Goal: Browse casually: Explore the website without a specific task or goal

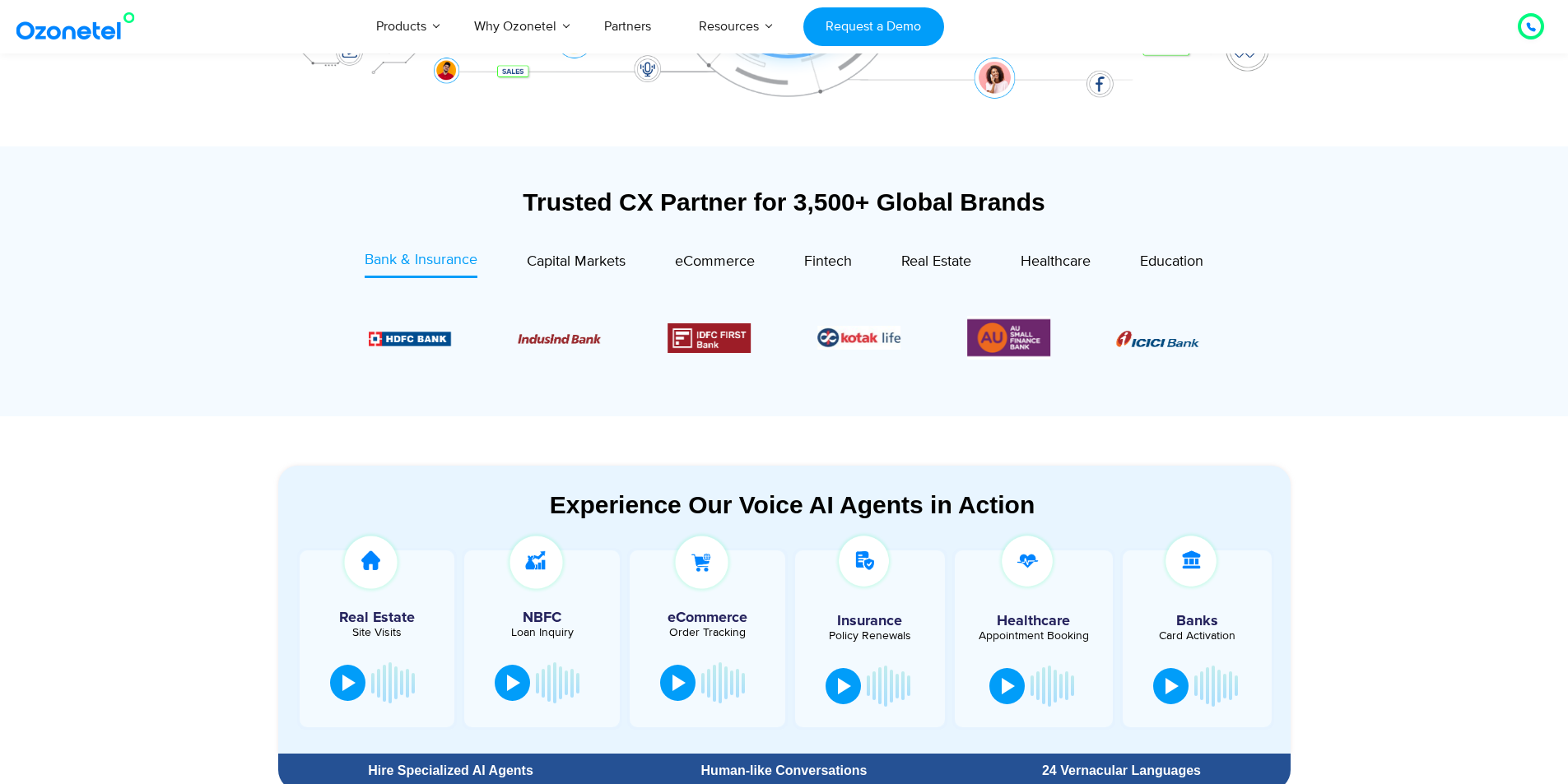
scroll to position [493, 0]
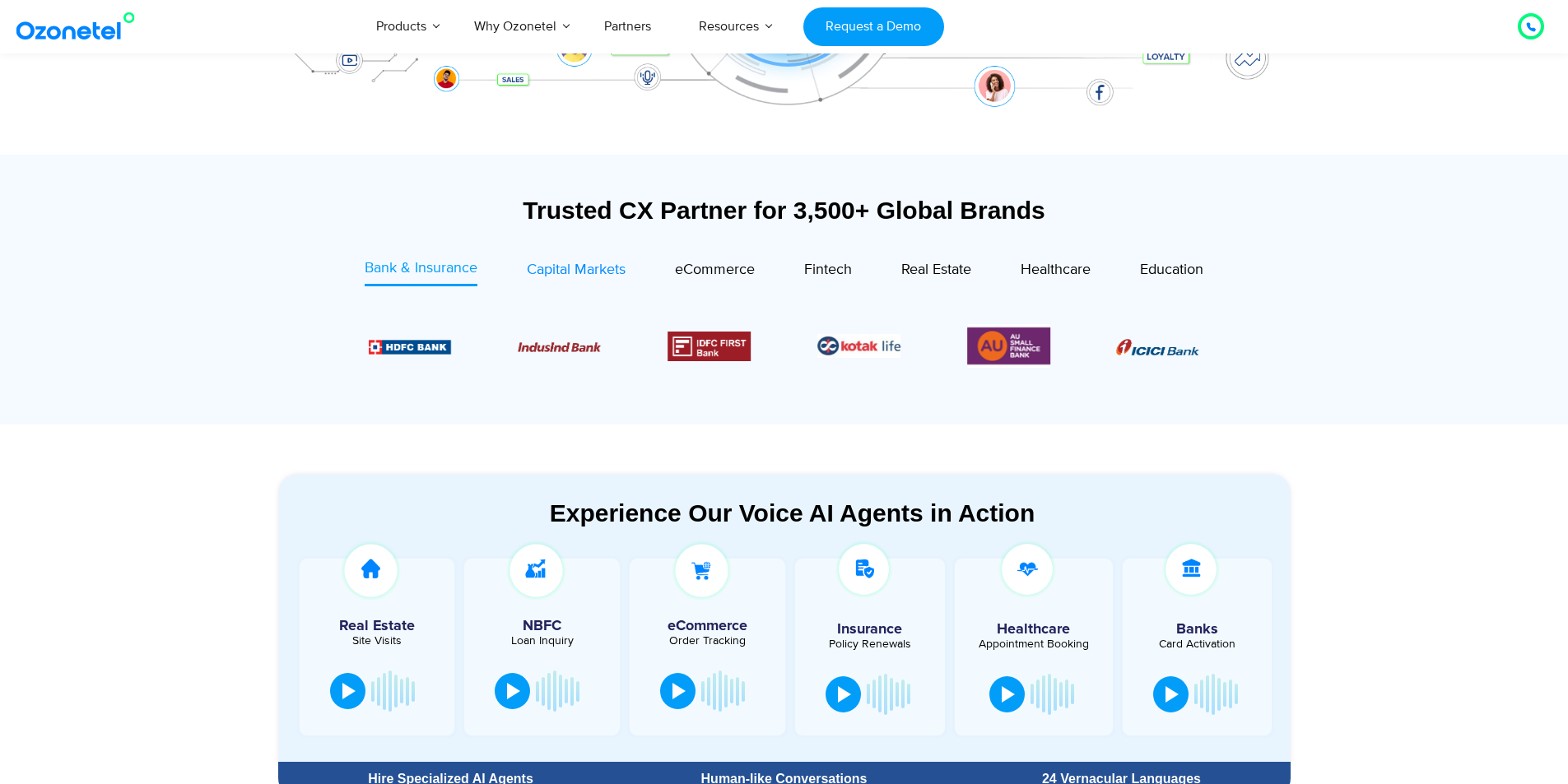
click at [527, 265] on span "Capital Markets" at bounding box center [576, 269] width 98 height 18
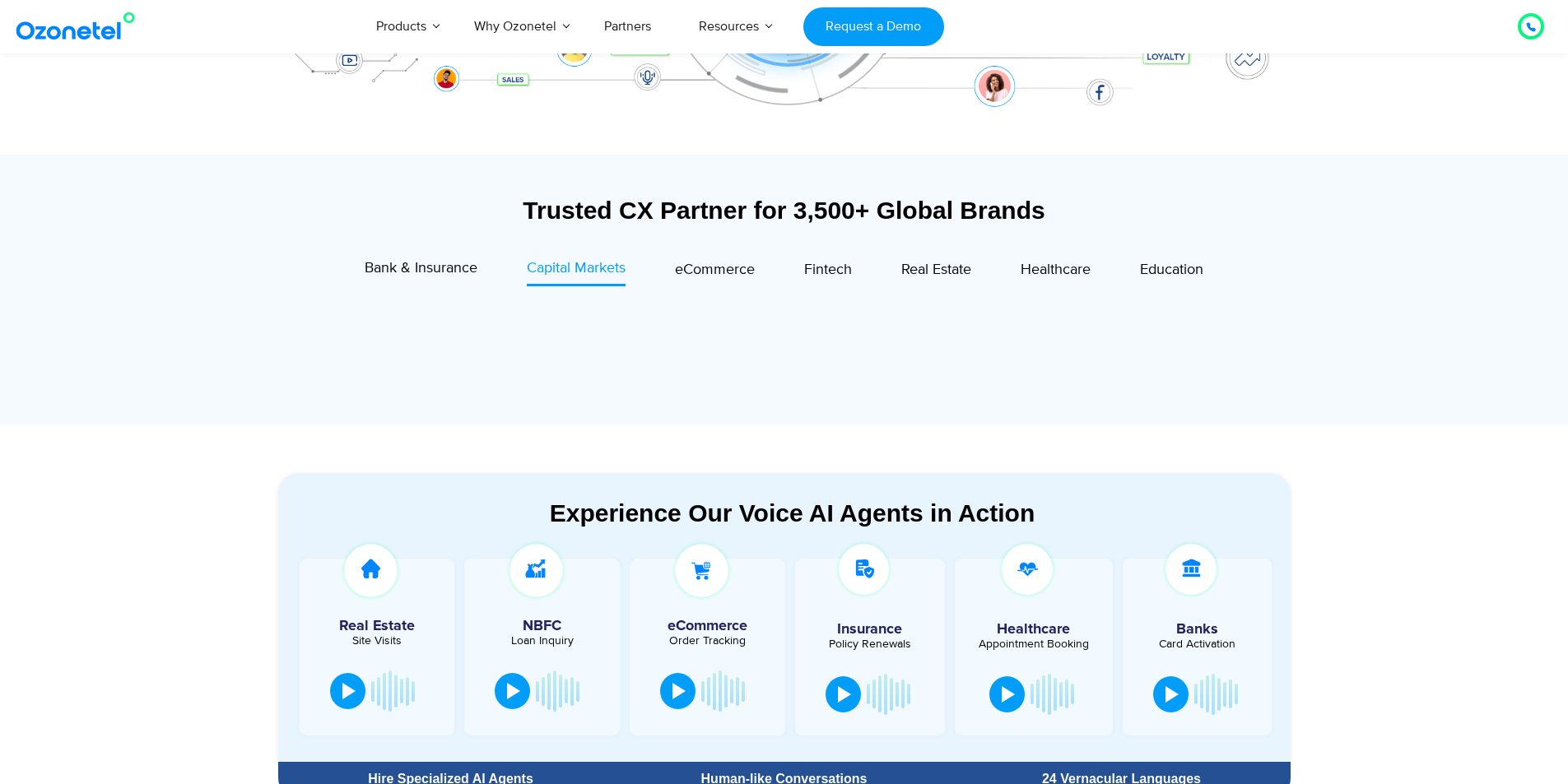
click at [754, 275] on div "Fintech" at bounding box center [803, 272] width 98 height 29
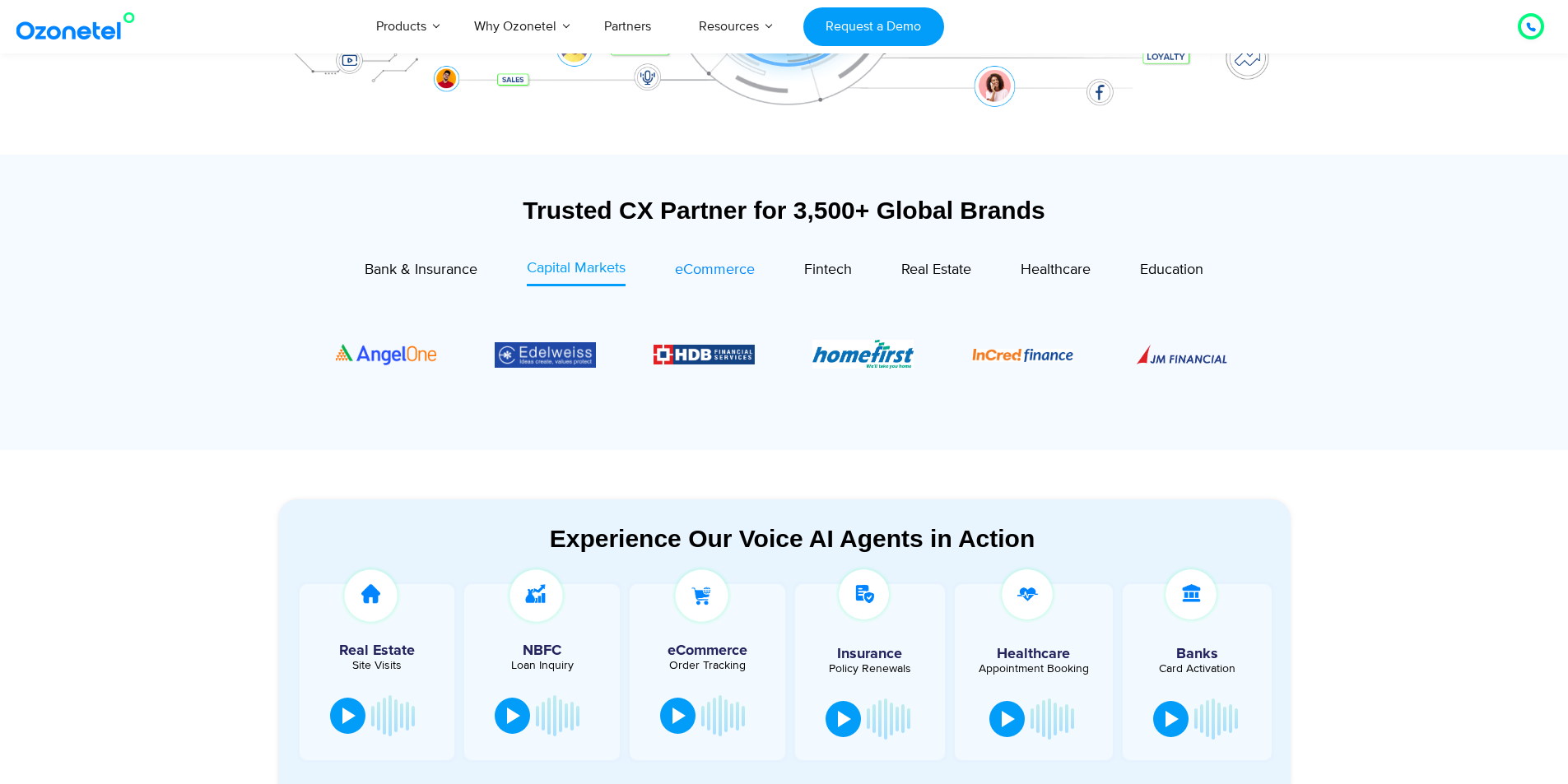
click at [722, 263] on span "eCommerce" at bounding box center [714, 269] width 80 height 18
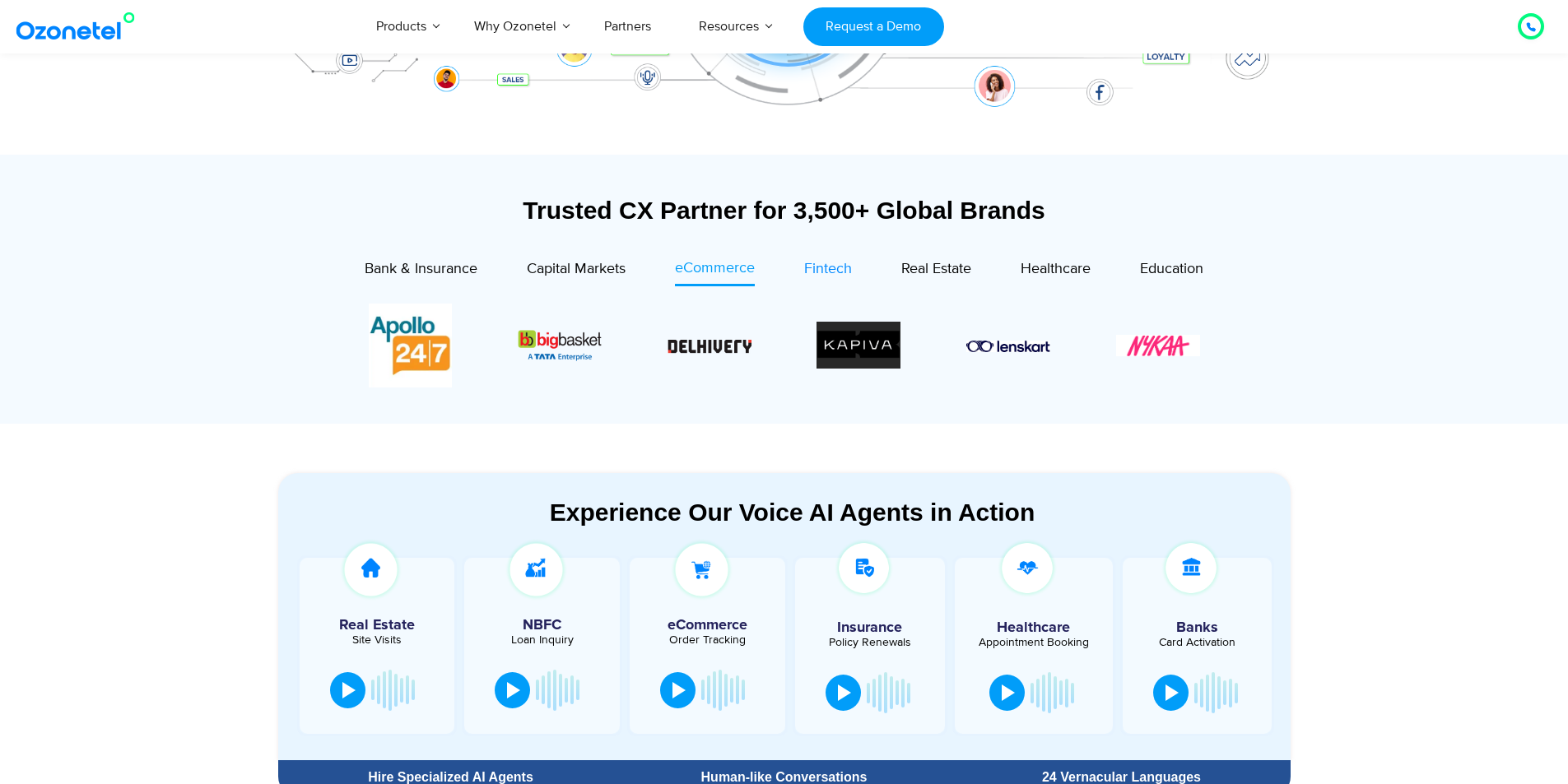
click at [827, 268] on span "Fintech" at bounding box center [828, 268] width 48 height 18
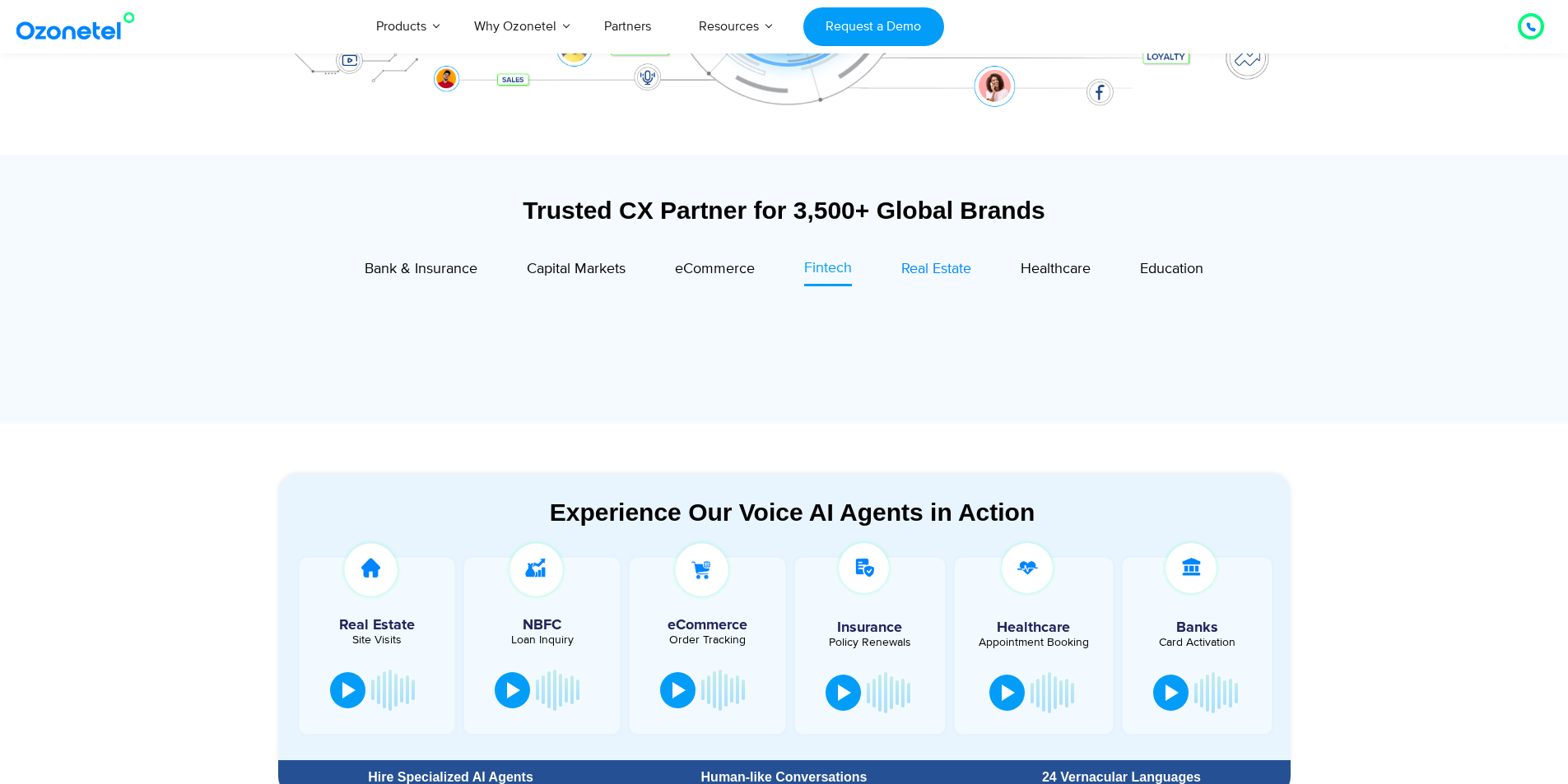
click at [943, 262] on span "Real Estate" at bounding box center [937, 268] width 70 height 18
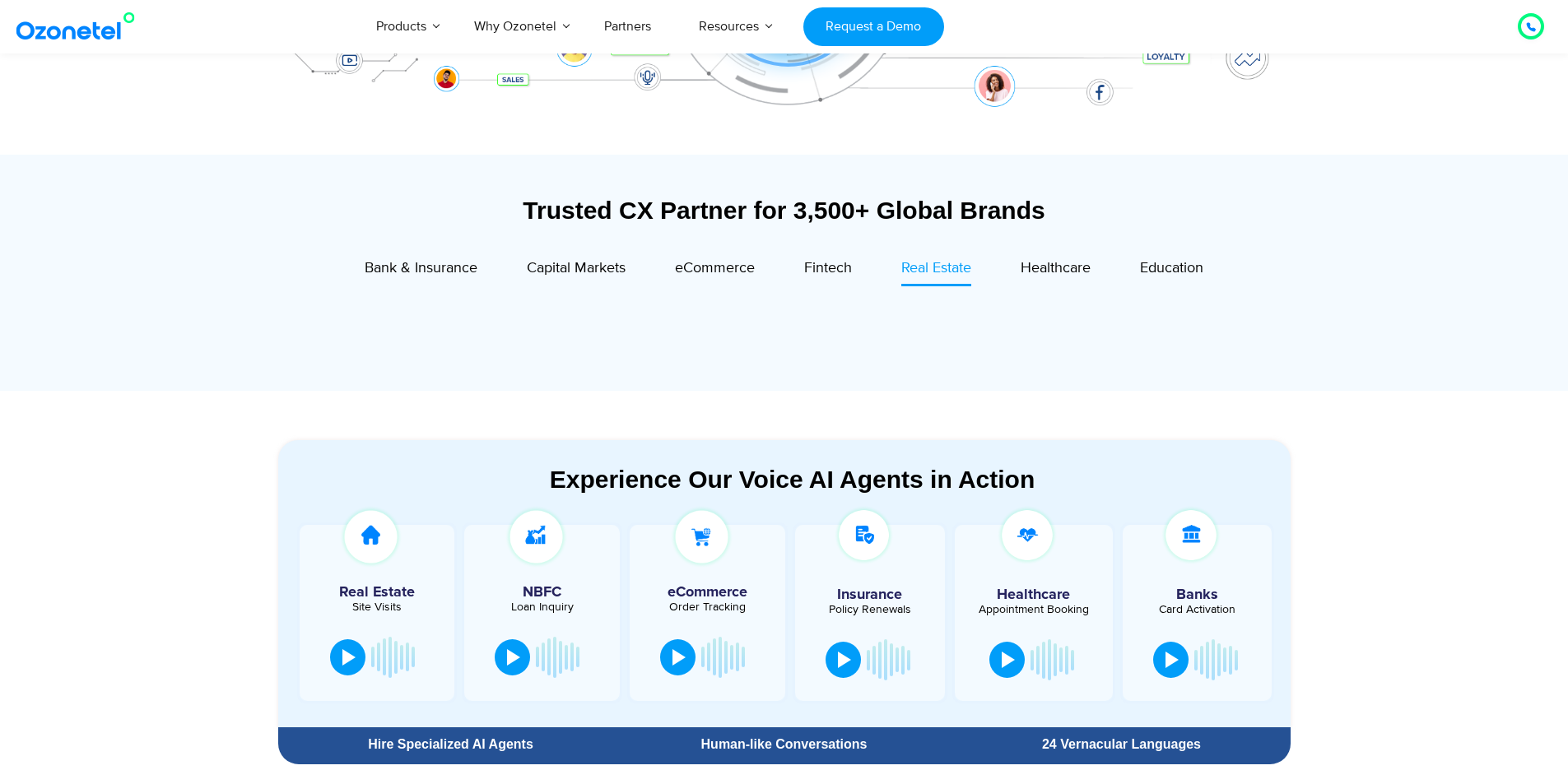
click at [1020, 262] on div "Healthcare" at bounding box center [1031, 272] width 120 height 29
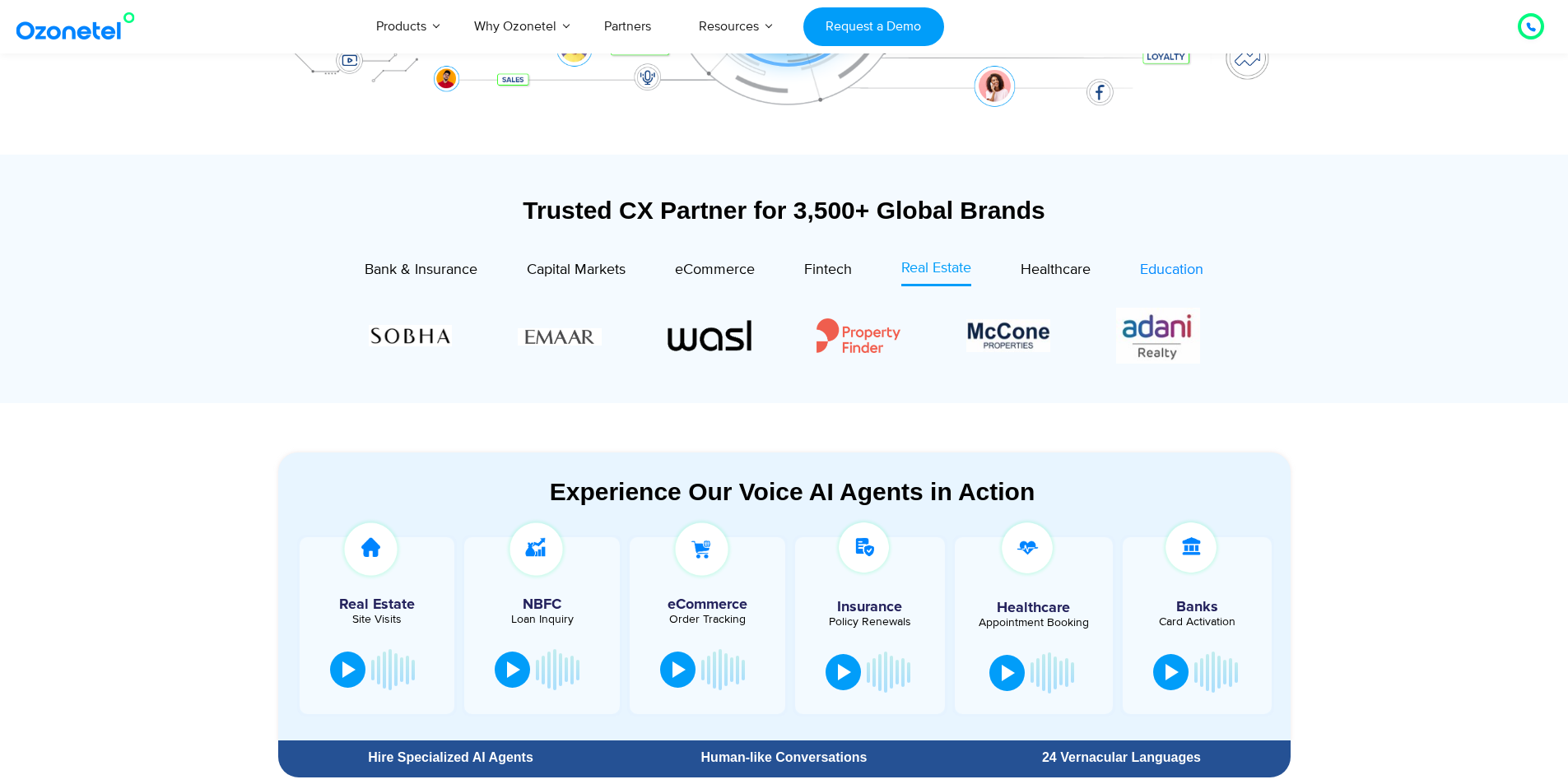
click at [1157, 262] on span "Education" at bounding box center [1172, 269] width 63 height 18
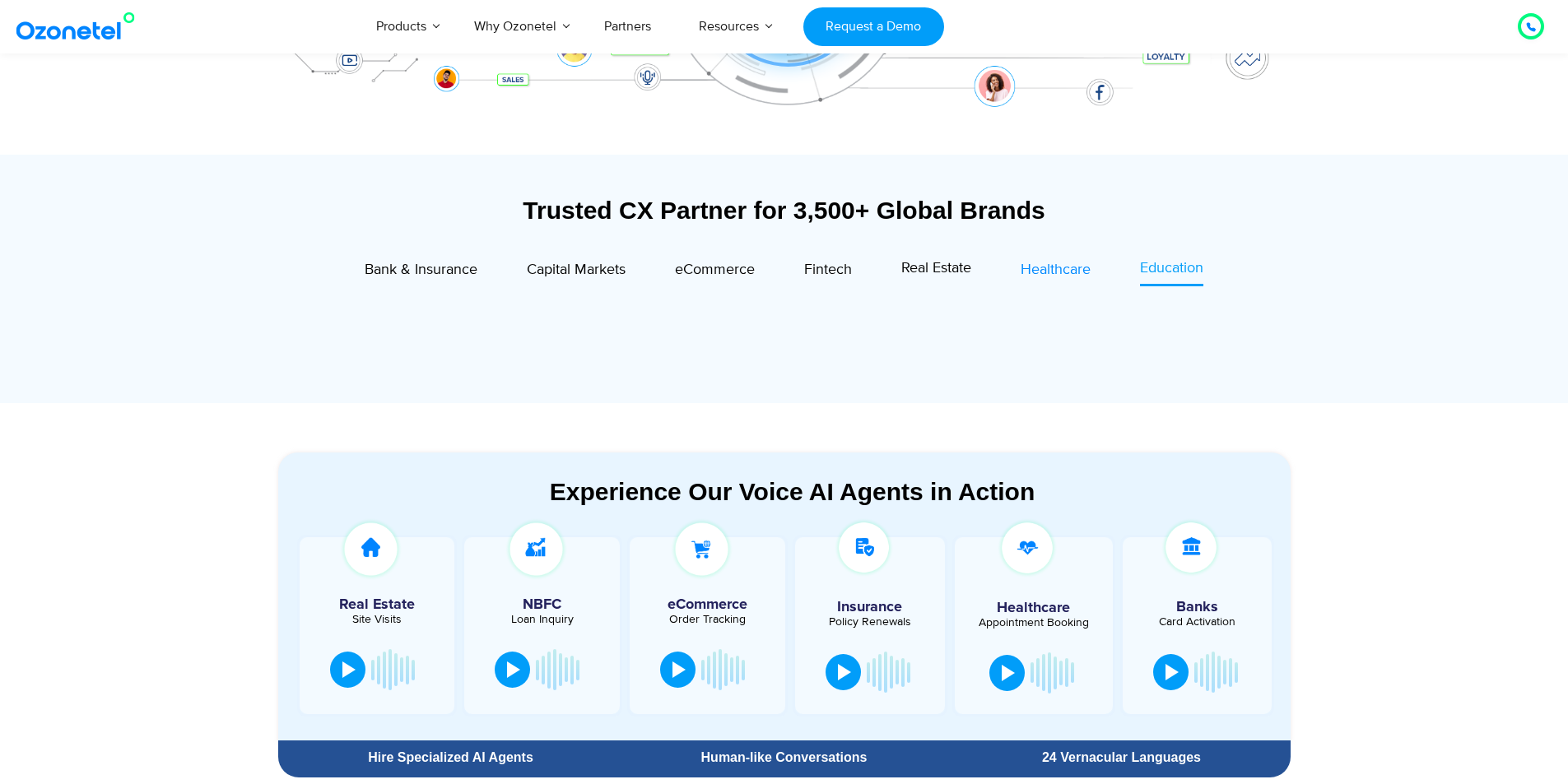
click at [1061, 268] on span "Healthcare" at bounding box center [1056, 269] width 70 height 18
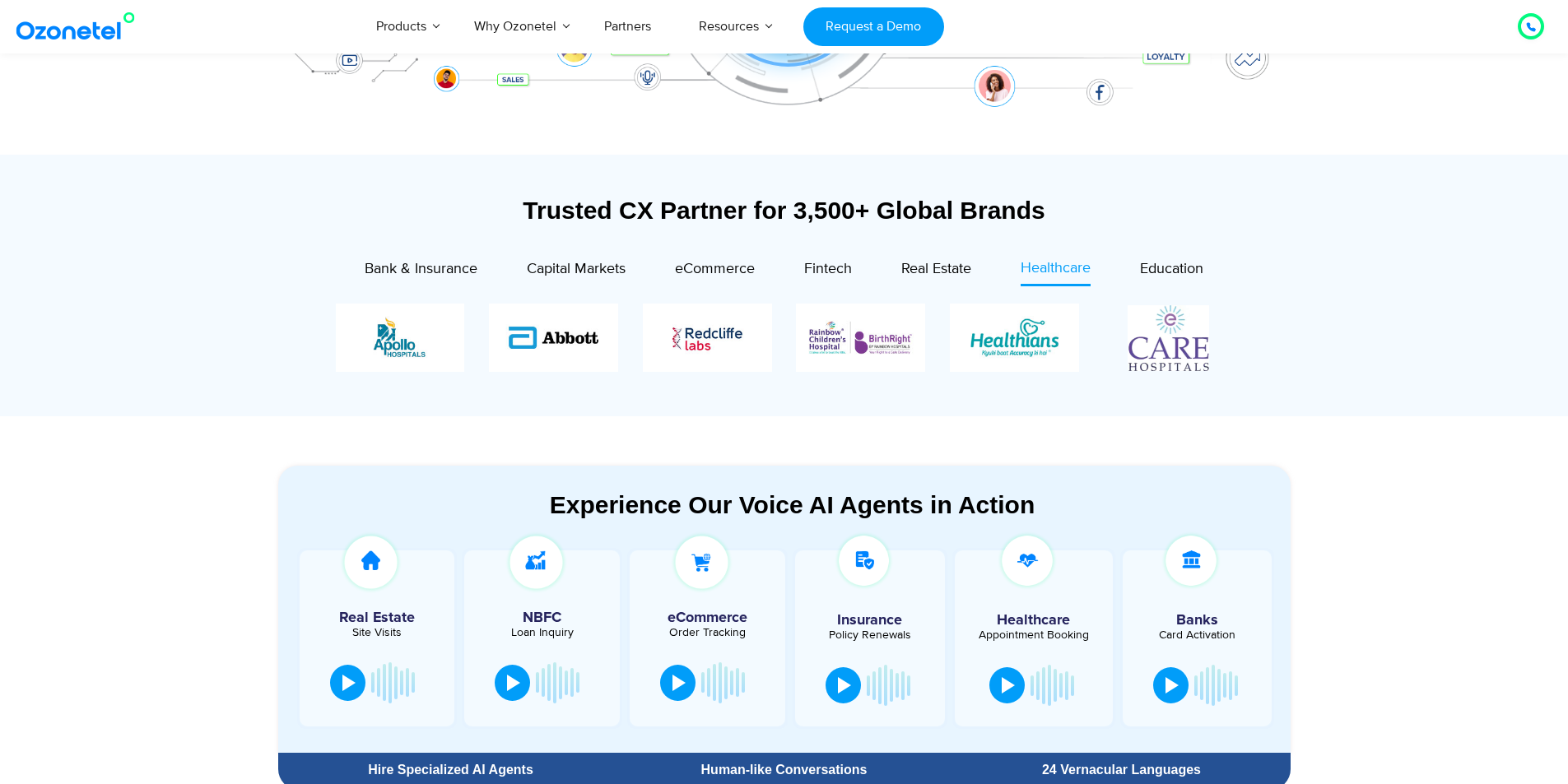
click at [888, 268] on div "Real Estate" at bounding box center [912, 272] width 120 height 29
click at [925, 266] on span "Real Estate" at bounding box center [937, 269] width 70 height 18
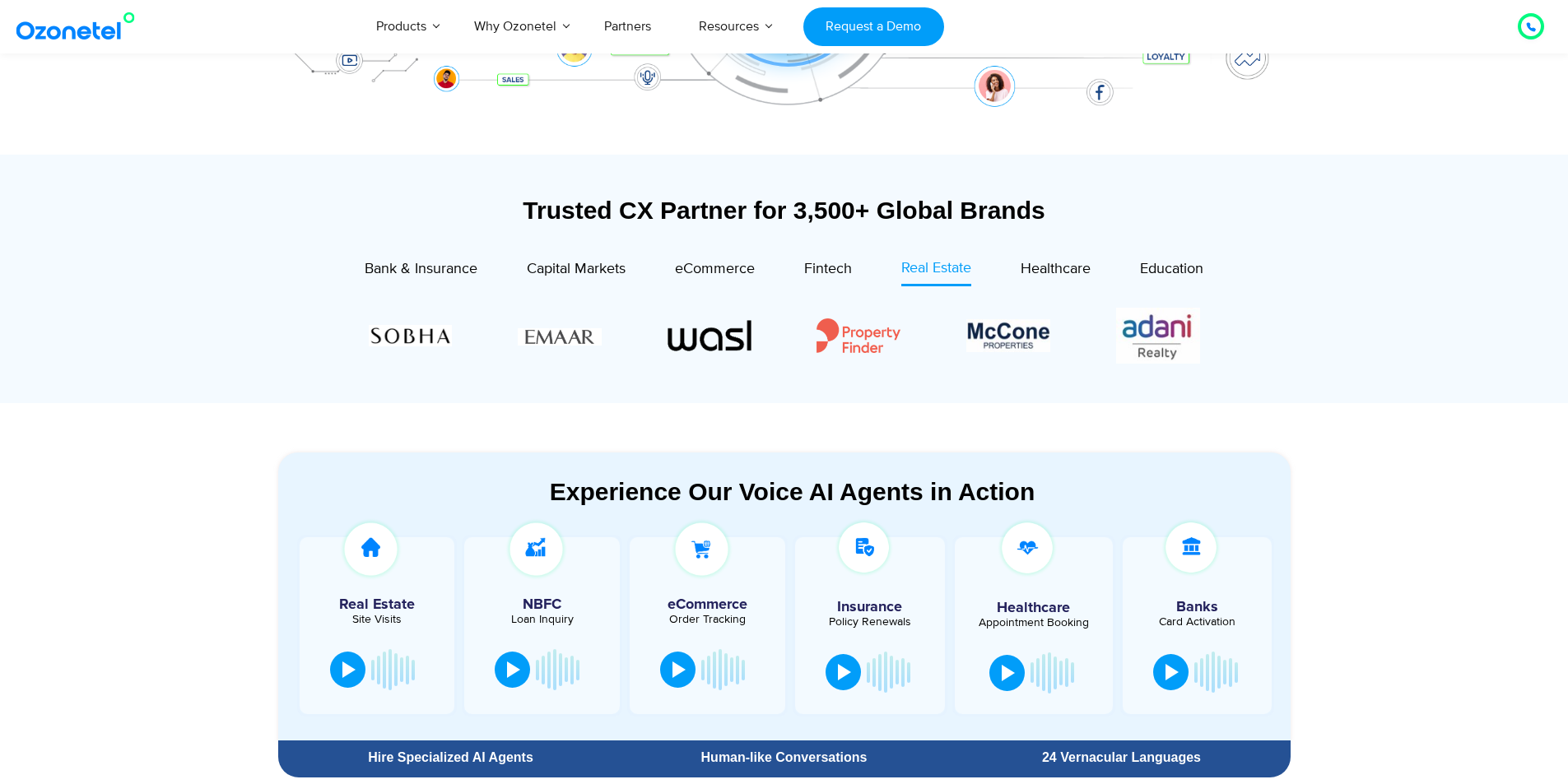
click at [766, 265] on div "Fintech" at bounding box center [803, 272] width 98 height 29
click at [823, 265] on span "Fintech" at bounding box center [828, 269] width 48 height 18
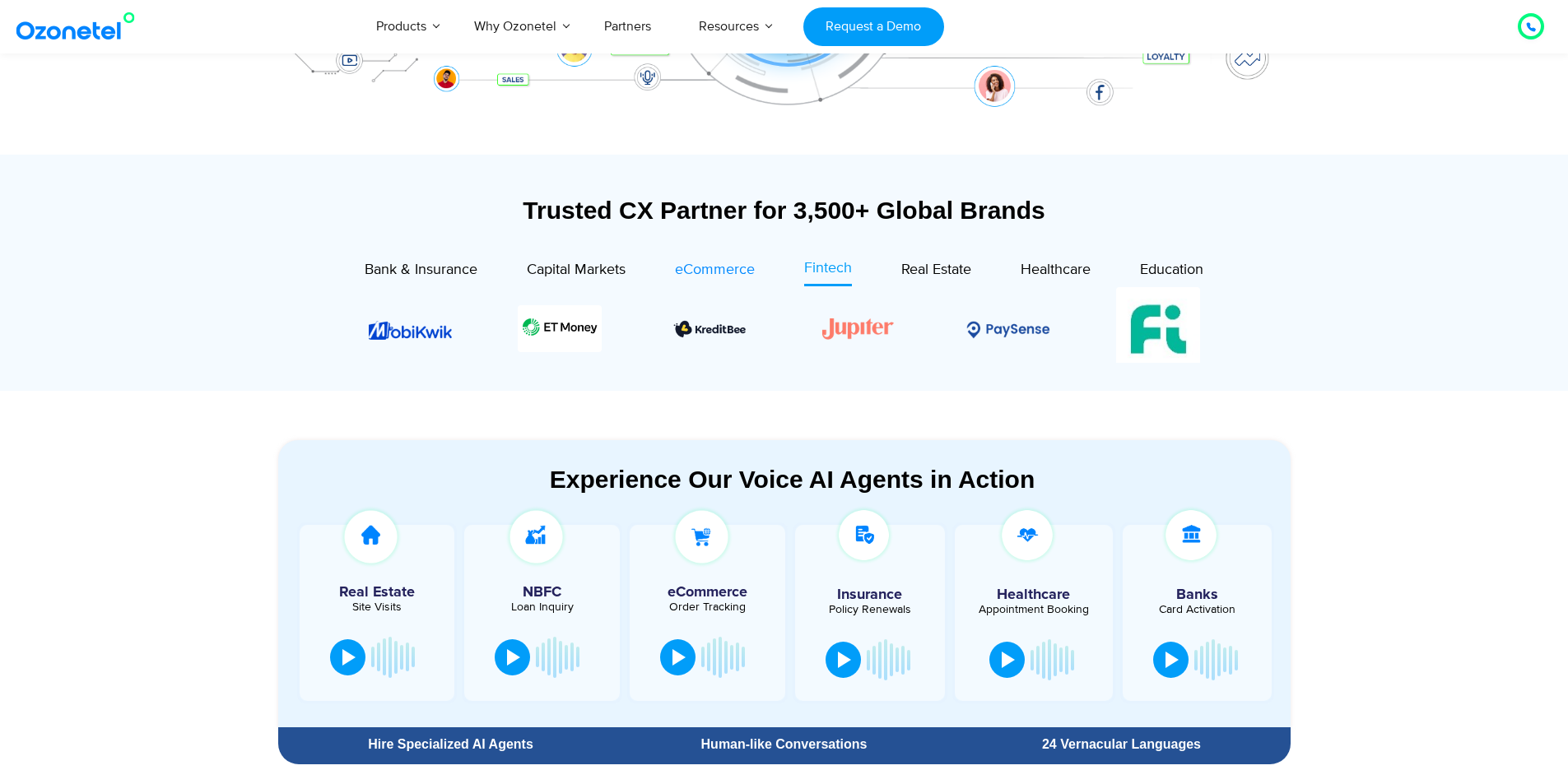
click at [719, 259] on div "eCommerce" at bounding box center [714, 270] width 80 height 22
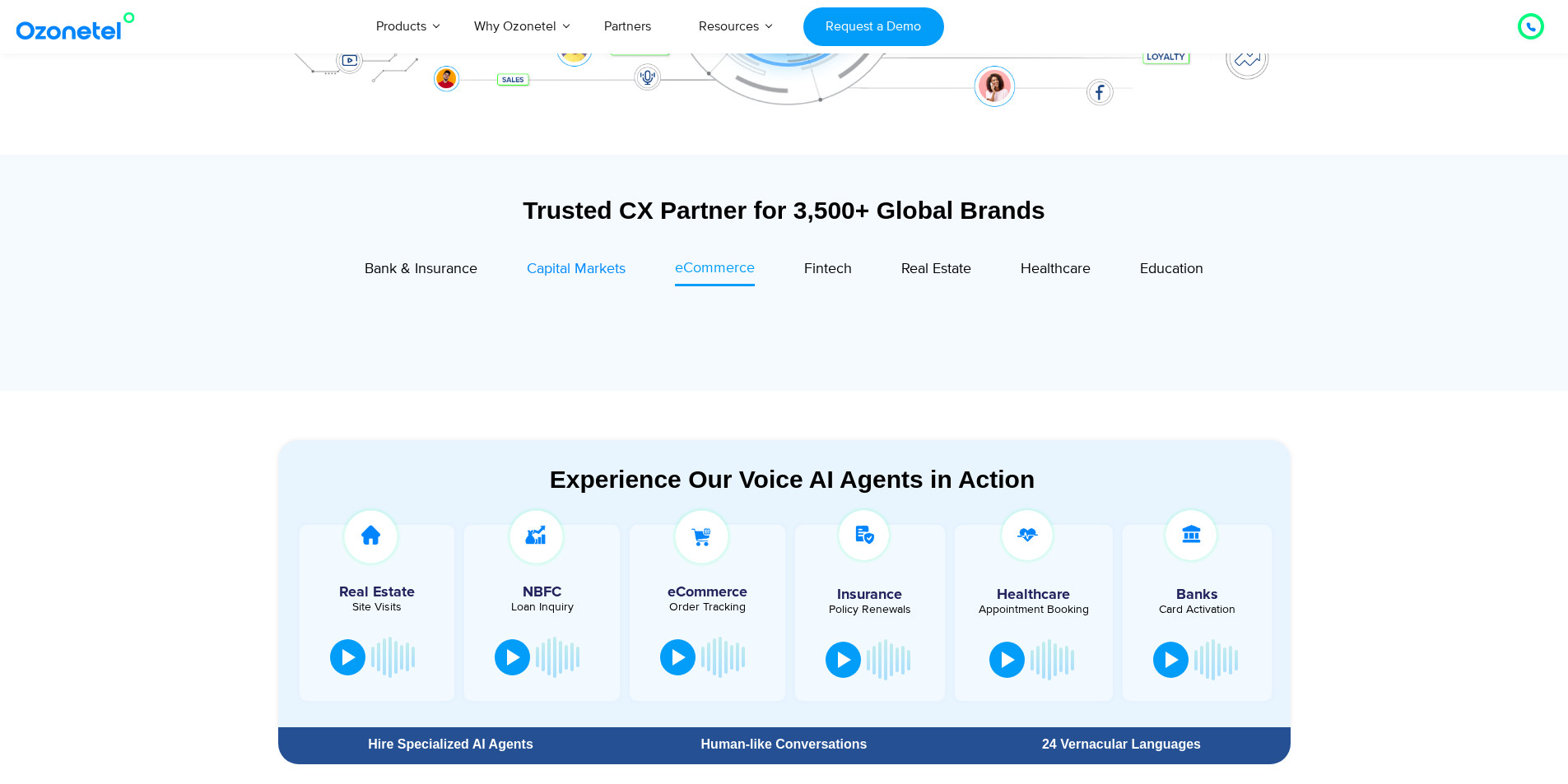
click at [543, 266] on span "Capital Markets" at bounding box center [576, 268] width 98 height 18
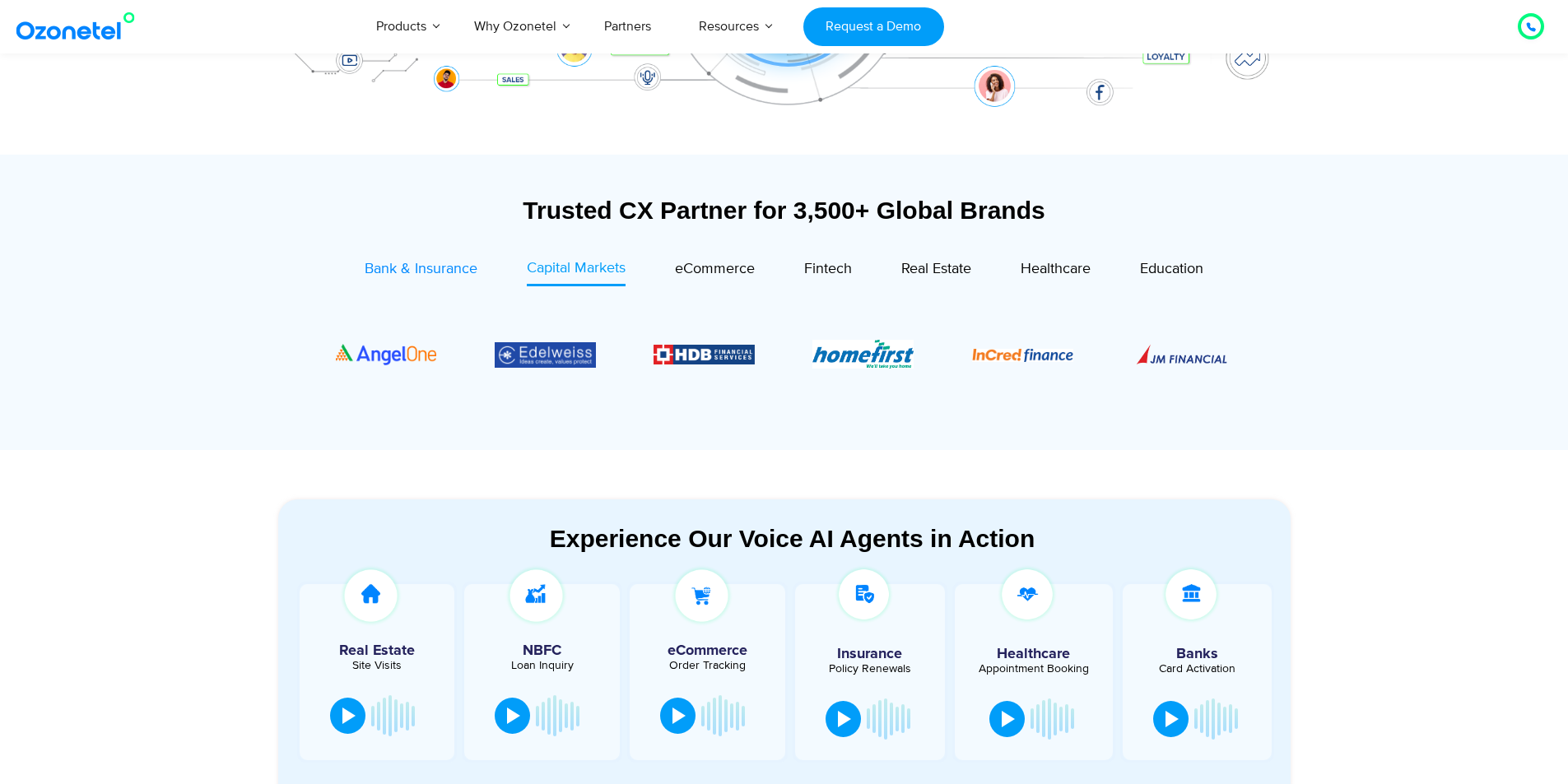
click at [453, 264] on span "Bank & Insurance" at bounding box center [421, 268] width 113 height 18
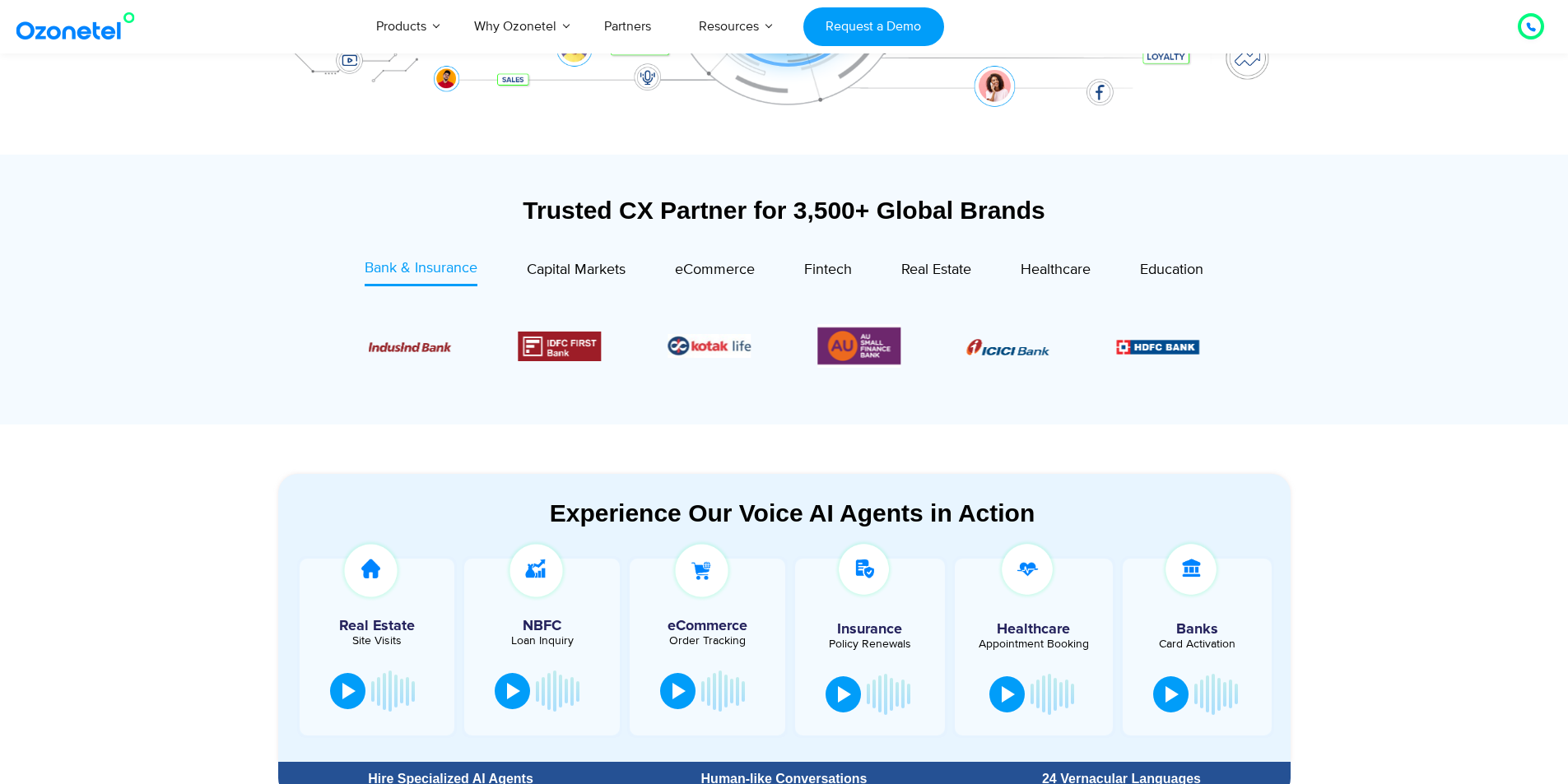
click at [1097, 206] on div "Trusted CX Partner for 3,500+ Global Brands" at bounding box center [784, 210] width 1012 height 29
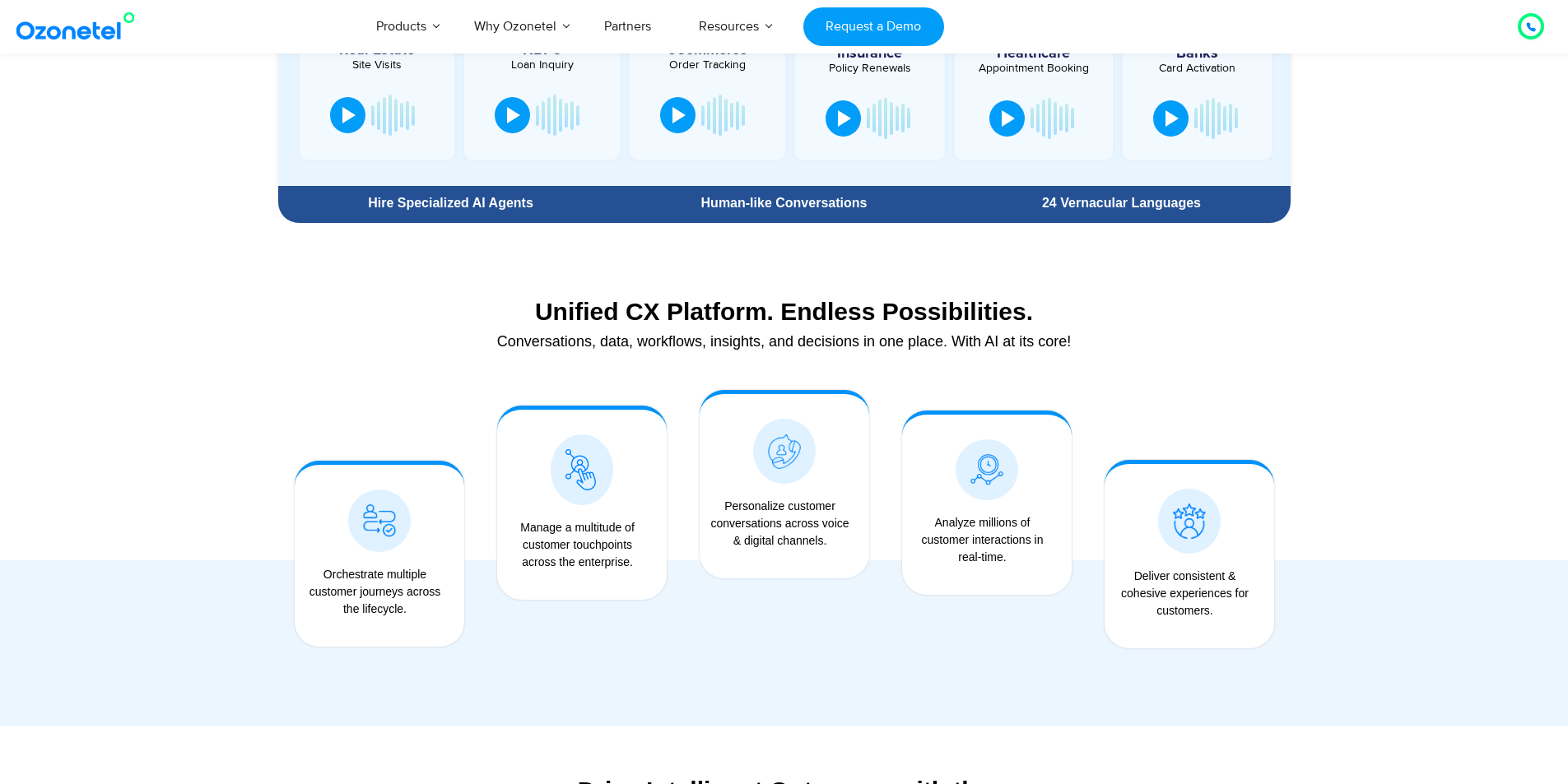
scroll to position [1481, 0]
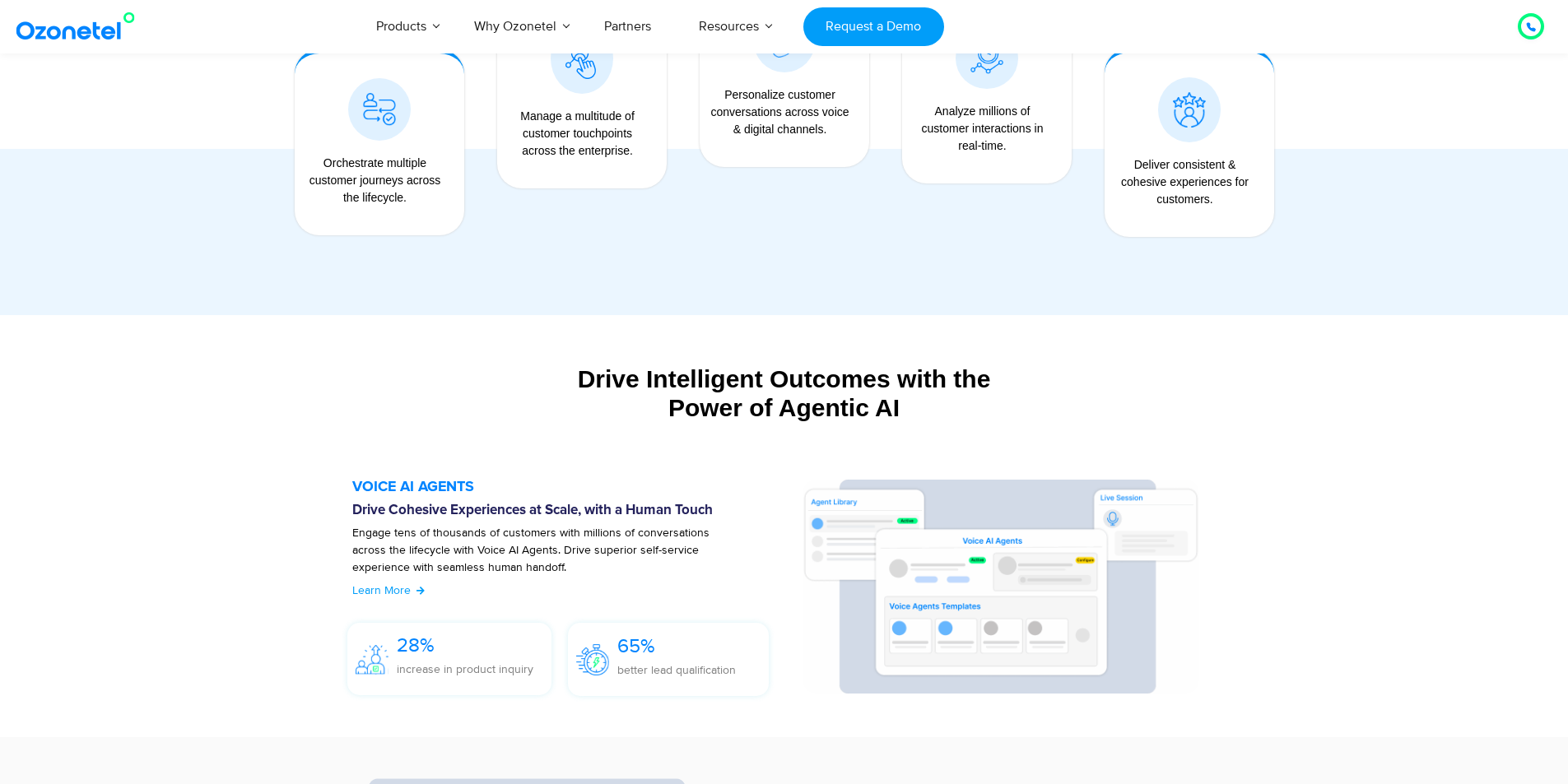
click at [222, 487] on section "VOICE AI AGENTS Drive Cohesive Experiences at Scale, with a Human Touch Engage …" at bounding box center [784, 591] width 1568 height 290
